Goal: Find specific fact: Find specific fact

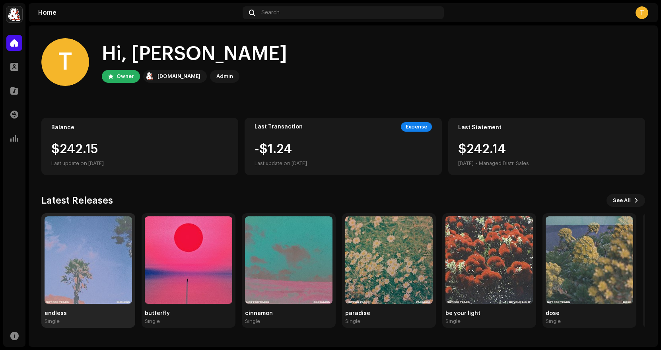
click at [55, 317] on div "endless Single" at bounding box center [89, 317] width 88 height 14
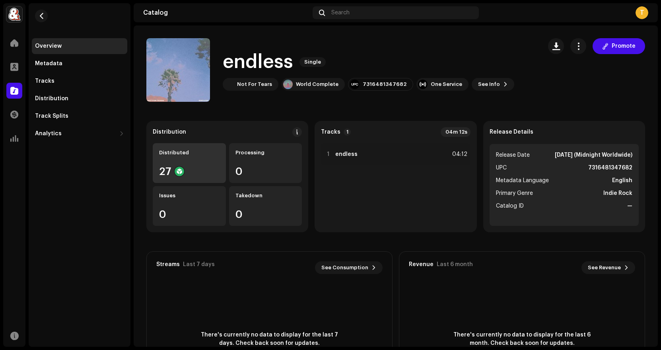
click at [177, 153] on div "Distributed" at bounding box center [189, 153] width 60 height 6
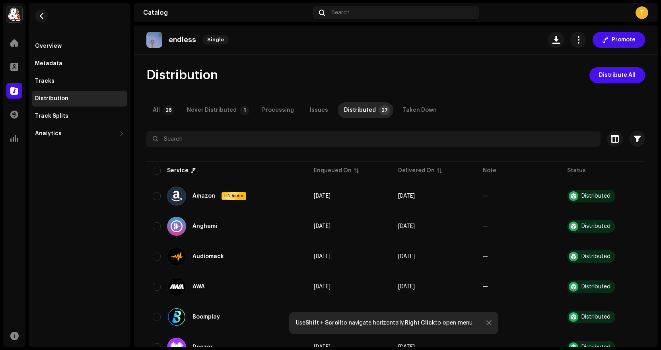
scroll to position [4, 0]
click at [55, 76] on div "Tracks" at bounding box center [79, 81] width 95 height 16
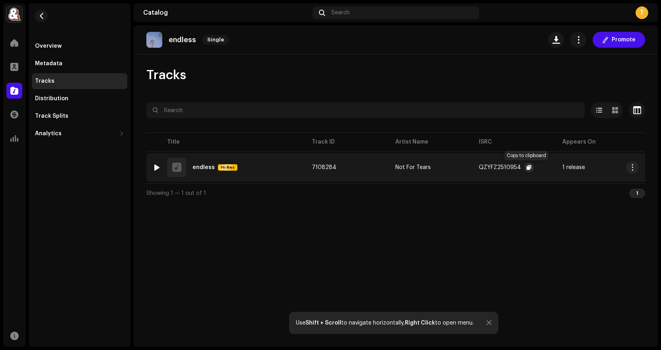
click at [527, 166] on span "button" at bounding box center [529, 167] width 5 height 6
